Goal: Task Accomplishment & Management: Manage account settings

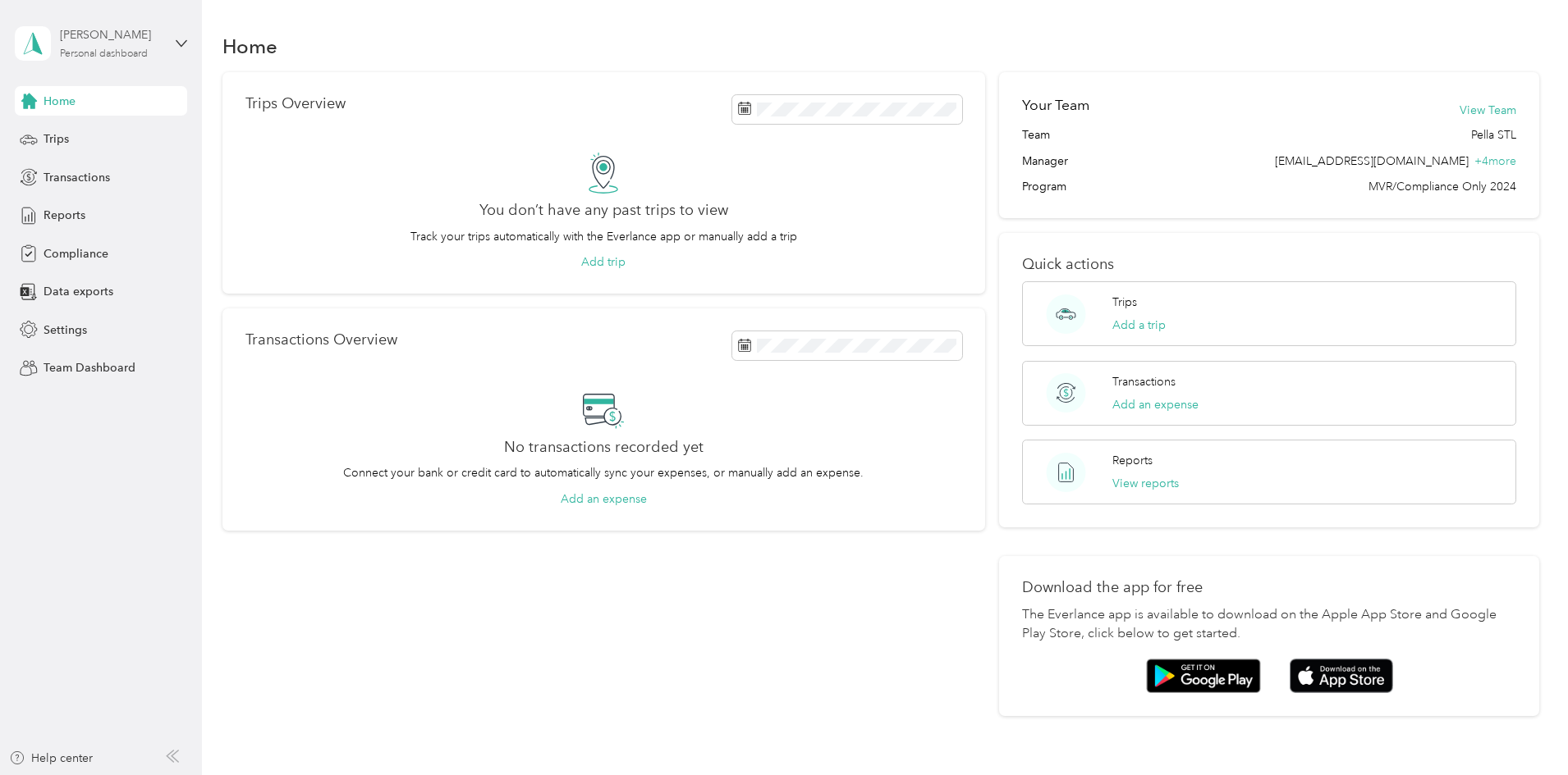
click at [110, 43] on div "[PERSON_NAME]" at bounding box center [111, 35] width 102 height 17
click at [89, 137] on div "Team dashboard" at bounding box center [73, 135] width 88 height 17
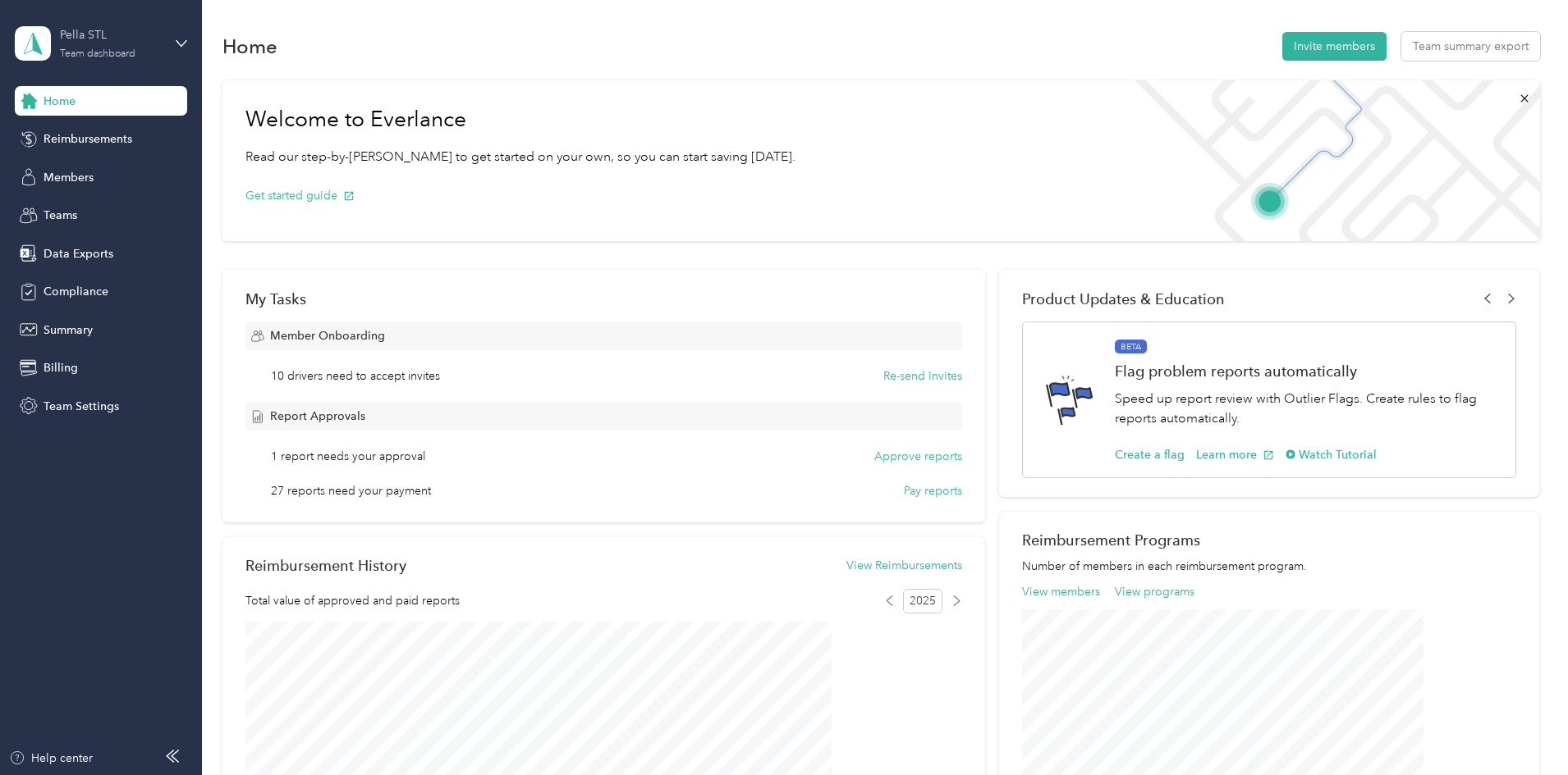
click at [129, 38] on div "Pella STL" at bounding box center [111, 35] width 102 height 17
click at [73, 205] on div "Log out" at bounding box center [60, 210] width 63 height 17
